Goal: Task Accomplishment & Management: Use online tool/utility

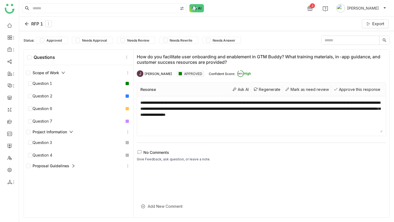
scroll to position [0, 0]
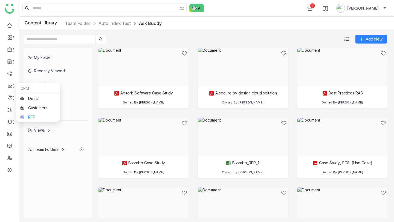
click at [31, 117] on link "RFP" at bounding box center [38, 117] width 36 height 4
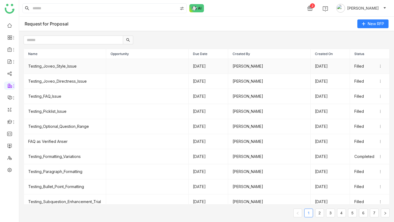
click at [62, 64] on td "Testing_Joveo_Style_Issue" at bounding box center [65, 66] width 82 height 15
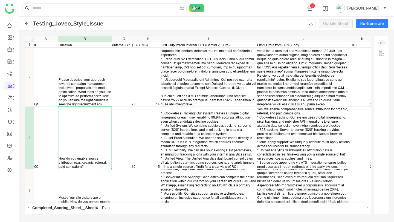
click at [25, 22] on icon at bounding box center [27, 24] width 4 height 4
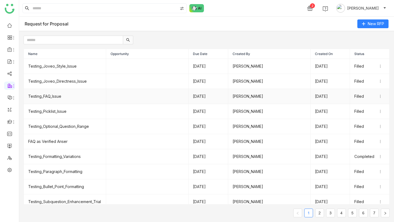
click at [58, 96] on td "Testing_FAQ_Issue" at bounding box center [65, 96] width 82 height 15
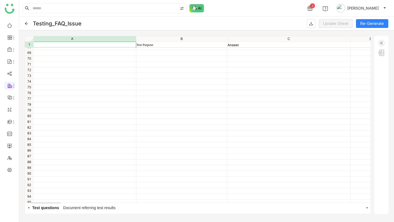
scroll to position [1964, 25]
click at [110, 208] on span "Document referring test results" at bounding box center [89, 208] width 55 height 10
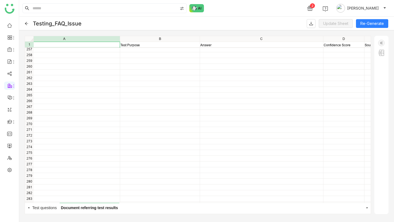
click at [26, 22] on icon at bounding box center [27, 24] width 4 height 4
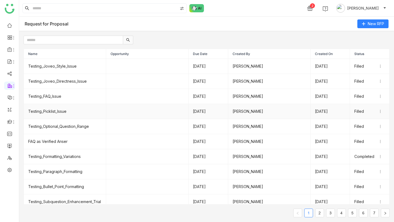
click at [46, 110] on td "Testing_Picklist_Issue" at bounding box center [65, 111] width 82 height 15
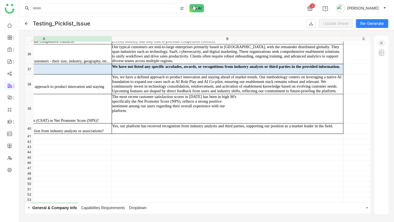
scroll to position [430, 57]
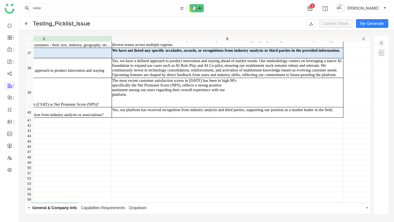
click at [380, 44] on img at bounding box center [381, 43] width 7 height 7
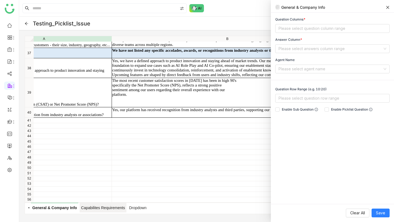
click at [111, 206] on span "Capabilites Requirements" at bounding box center [103, 208] width 46 height 10
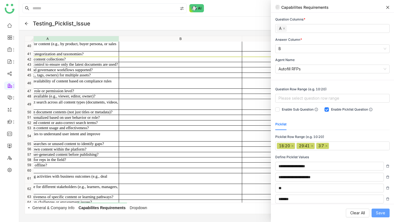
click at [378, 215] on span "Save" at bounding box center [380, 213] width 9 height 6
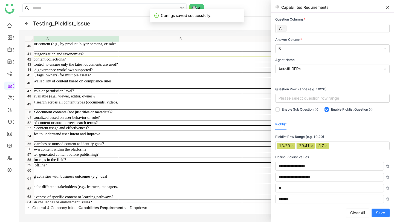
click at [388, 7] on icon at bounding box center [387, 7] width 4 height 4
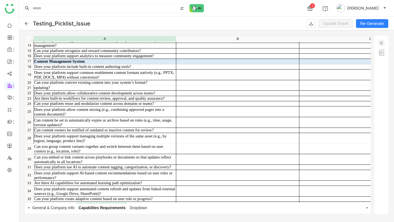
scroll to position [250, 0]
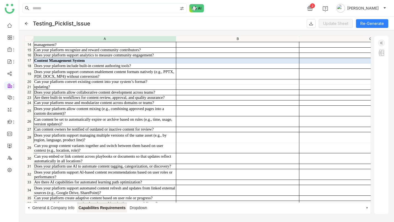
click at [119, 208] on span "Capabilites Requirements" at bounding box center [102, 208] width 50 height 10
click at [56, 206] on span "General & Company Info" at bounding box center [53, 208] width 45 height 10
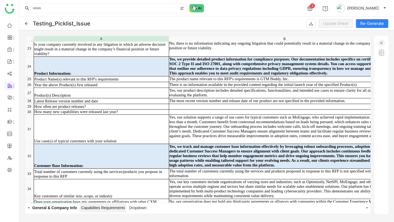
click at [106, 205] on span "Capabilites Requirements" at bounding box center [103, 208] width 46 height 10
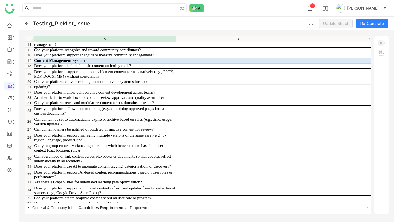
click at [381, 45] on img at bounding box center [381, 43] width 7 height 7
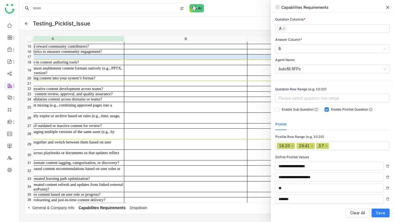
scroll to position [253, 0]
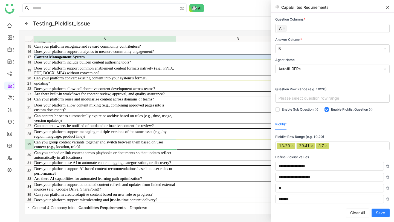
click at [143, 143] on div "Can you group content variants together and switch between them based on user c…" at bounding box center [104, 144] width 141 height 9
click at [150, 148] on span "Regenerate" at bounding box center [163, 147] width 36 height 5
